Goal: Task Accomplishment & Management: Manage account settings

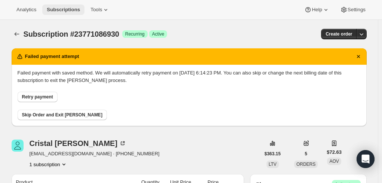
click at [54, 9] on span "Subscriptions" at bounding box center [63, 10] width 33 height 6
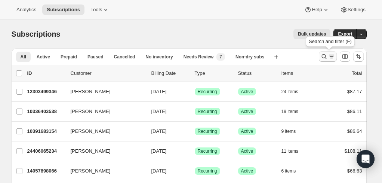
click at [320, 58] on button "Search and filter results" at bounding box center [328, 56] width 18 height 10
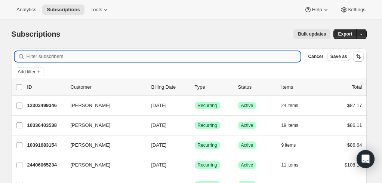
click at [93, 57] on input "Filter subscribers" at bounding box center [164, 56] width 274 height 10
paste input "[EMAIL_ADDRESS][DOMAIN_NAME]"
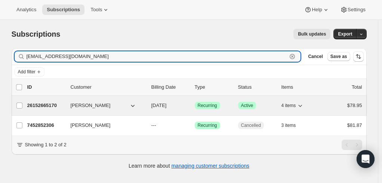
type input "[EMAIL_ADDRESS][DOMAIN_NAME]"
click at [49, 102] on p "26152665170" at bounding box center [45, 105] width 37 height 7
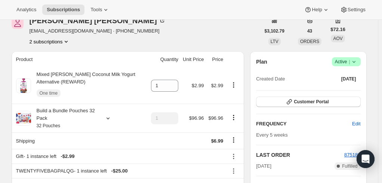
scroll to position [33, 0]
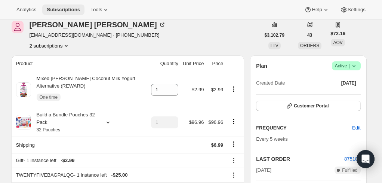
click at [59, 8] on span "Subscriptions" at bounding box center [63, 10] width 33 height 6
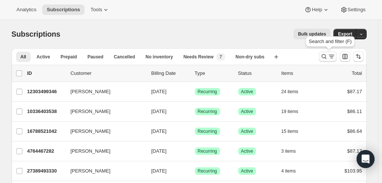
click at [325, 55] on icon "Search and filter results" at bounding box center [323, 56] width 7 height 7
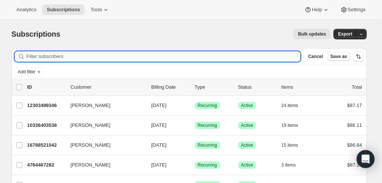
click at [68, 57] on input "Filter subscribers" at bounding box center [164, 56] width 274 height 10
paste input "[EMAIL_ADDRESS][DOMAIN_NAME]"
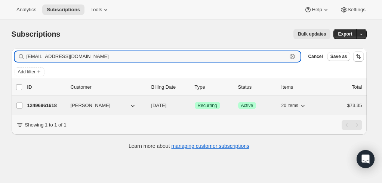
type input "[EMAIL_ADDRESS][DOMAIN_NAME]"
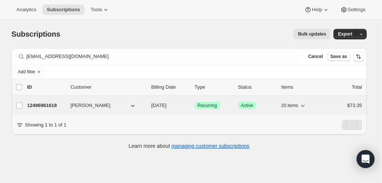
click at [44, 103] on p "12496961618" at bounding box center [45, 105] width 37 height 7
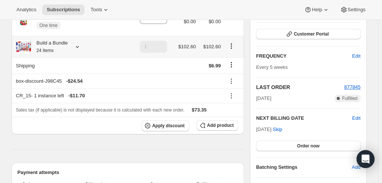
scroll to position [112, 0]
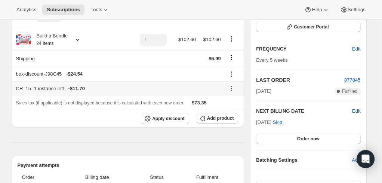
click at [232, 88] on icon at bounding box center [230, 88] width 7 height 7
click at [233, 116] on span "Remove" at bounding box center [235, 115] width 18 height 6
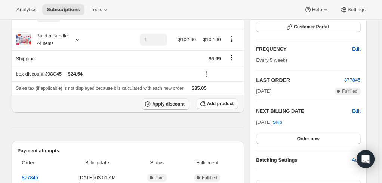
click at [162, 106] on span "Apply discount" at bounding box center [168, 104] width 32 height 6
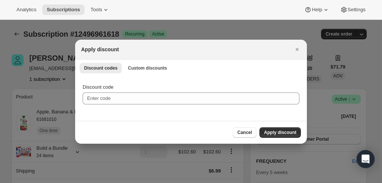
scroll to position [0, 0]
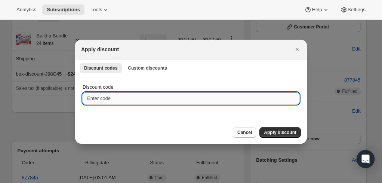
click at [109, 95] on input "Discount code" at bounding box center [191, 98] width 217 height 12
paste input "TWENTYFIVEK0NIPL2U"
type input "TWENTYFIVEK0NIPL2U"
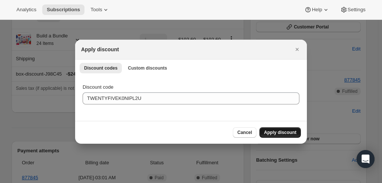
click at [273, 131] on span "Apply discount" at bounding box center [280, 132] width 32 height 6
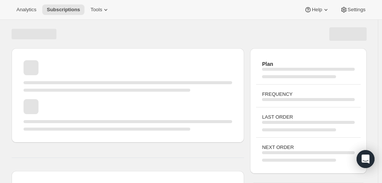
scroll to position [112, 0]
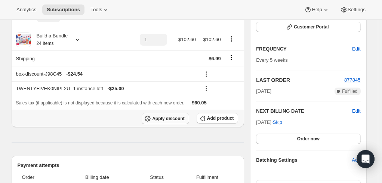
click at [167, 119] on span "Apply discount" at bounding box center [168, 118] width 32 height 6
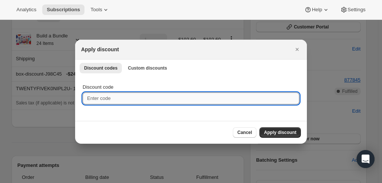
click at [121, 99] on input "Discount code" at bounding box center [191, 98] width 217 height 12
type input "CR-15"
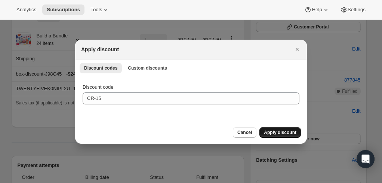
click at [277, 131] on span "Apply discount" at bounding box center [280, 132] width 32 height 6
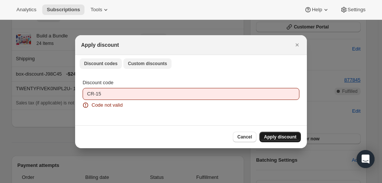
click at [152, 60] on button "Custom discounts" at bounding box center [147, 63] width 48 height 10
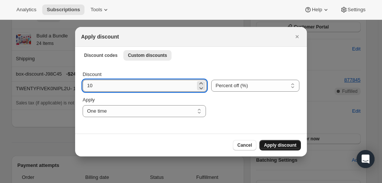
click at [114, 89] on input "10" at bounding box center [139, 86] width 113 height 12
type input "15"
click at [278, 143] on span "Apply discount" at bounding box center [280, 145] width 32 height 6
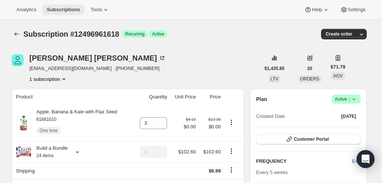
click at [64, 7] on span "Subscriptions" at bounding box center [63, 10] width 33 height 6
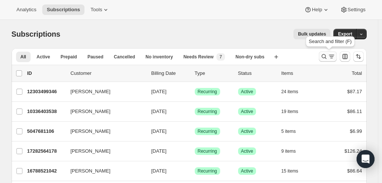
click at [325, 55] on icon "Search and filter results" at bounding box center [323, 56] width 7 height 7
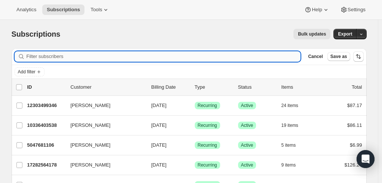
click at [89, 55] on input "Filter subscribers" at bounding box center [164, 56] width 274 height 10
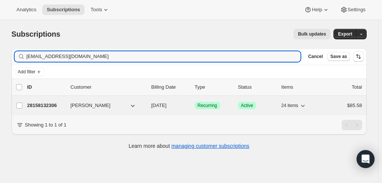
type input "[EMAIL_ADDRESS][DOMAIN_NAME]"
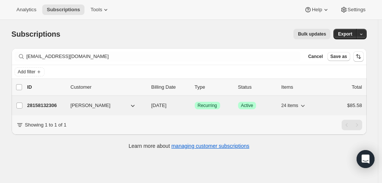
click at [48, 103] on p "28158132306" at bounding box center [45, 105] width 37 height 7
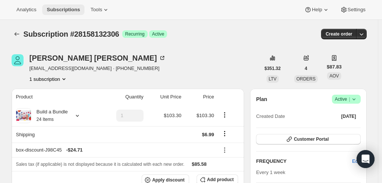
click at [56, 8] on span "Subscriptions" at bounding box center [63, 10] width 33 height 6
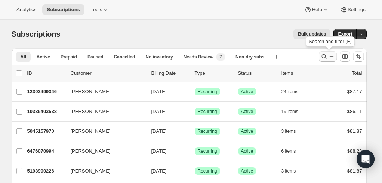
click at [324, 53] on icon "Search and filter results" at bounding box center [323, 56] width 7 height 7
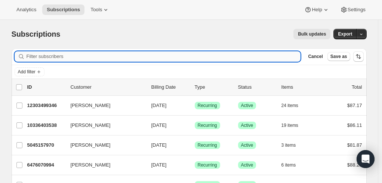
click at [56, 56] on input "Filter subscribers" at bounding box center [164, 56] width 274 height 10
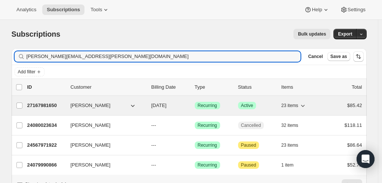
type input "[PERSON_NAME][EMAIL_ADDRESS][PERSON_NAME][DOMAIN_NAME]"
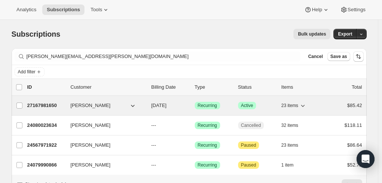
click at [52, 104] on p "27167981650" at bounding box center [45, 105] width 37 height 7
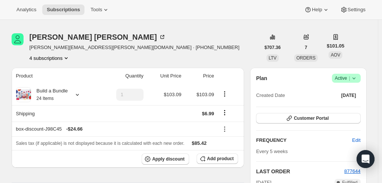
scroll to position [37, 0]
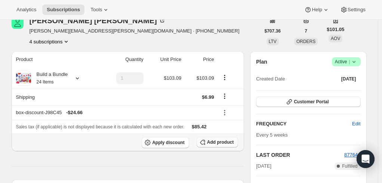
click at [223, 142] on span "Add product" at bounding box center [220, 142] width 27 height 6
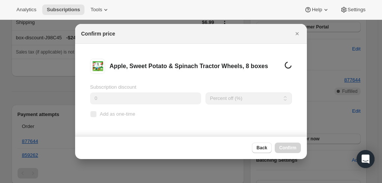
scroll to position [0, 0]
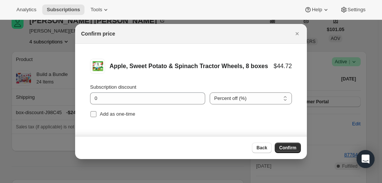
click at [91, 113] on input "Add as one-time" at bounding box center [93, 114] width 6 height 6
checkbox input "true"
click at [286, 149] on span "Confirm" at bounding box center [287, 148] width 17 height 6
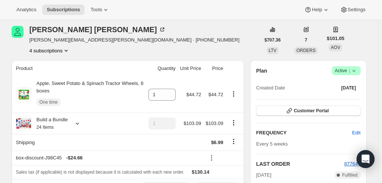
scroll to position [24, 0]
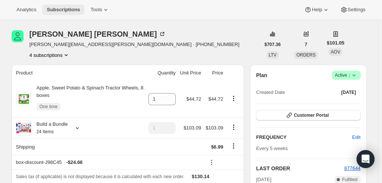
click at [59, 9] on span "Subscriptions" at bounding box center [63, 10] width 33 height 6
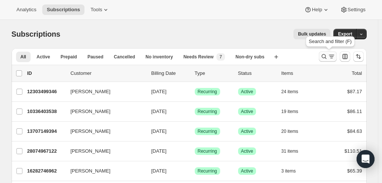
click at [329, 55] on icon "Search and filter results" at bounding box center [331, 56] width 7 height 7
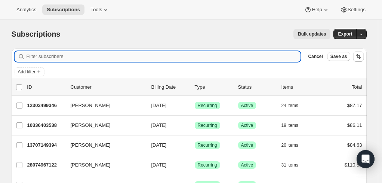
click at [43, 56] on input "Filter subscribers" at bounding box center [164, 56] width 274 height 10
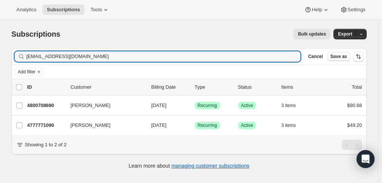
type input "[EMAIL_ADDRESS][DOMAIN_NAME]"
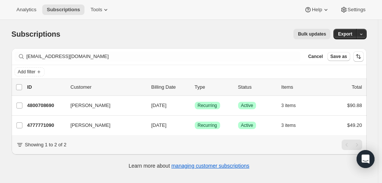
click at [77, 169] on div "Learn more about managing customer subscriptions" at bounding box center [189, 165] width 340 height 7
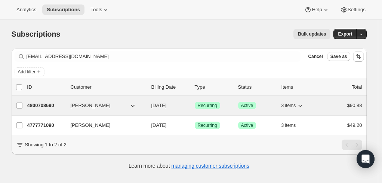
click at [41, 106] on p "4800708690" at bounding box center [45, 105] width 37 height 7
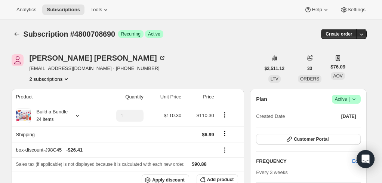
click at [47, 81] on button "2 subscriptions" at bounding box center [50, 78] width 41 height 7
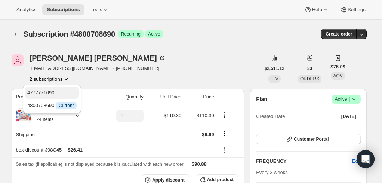
click at [47, 94] on span "4777771090" at bounding box center [40, 93] width 27 height 6
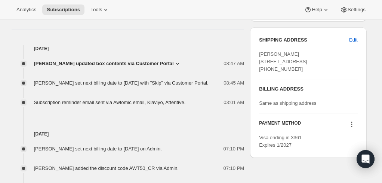
scroll to position [336, 0]
